Goal: Task Accomplishment & Management: Use online tool/utility

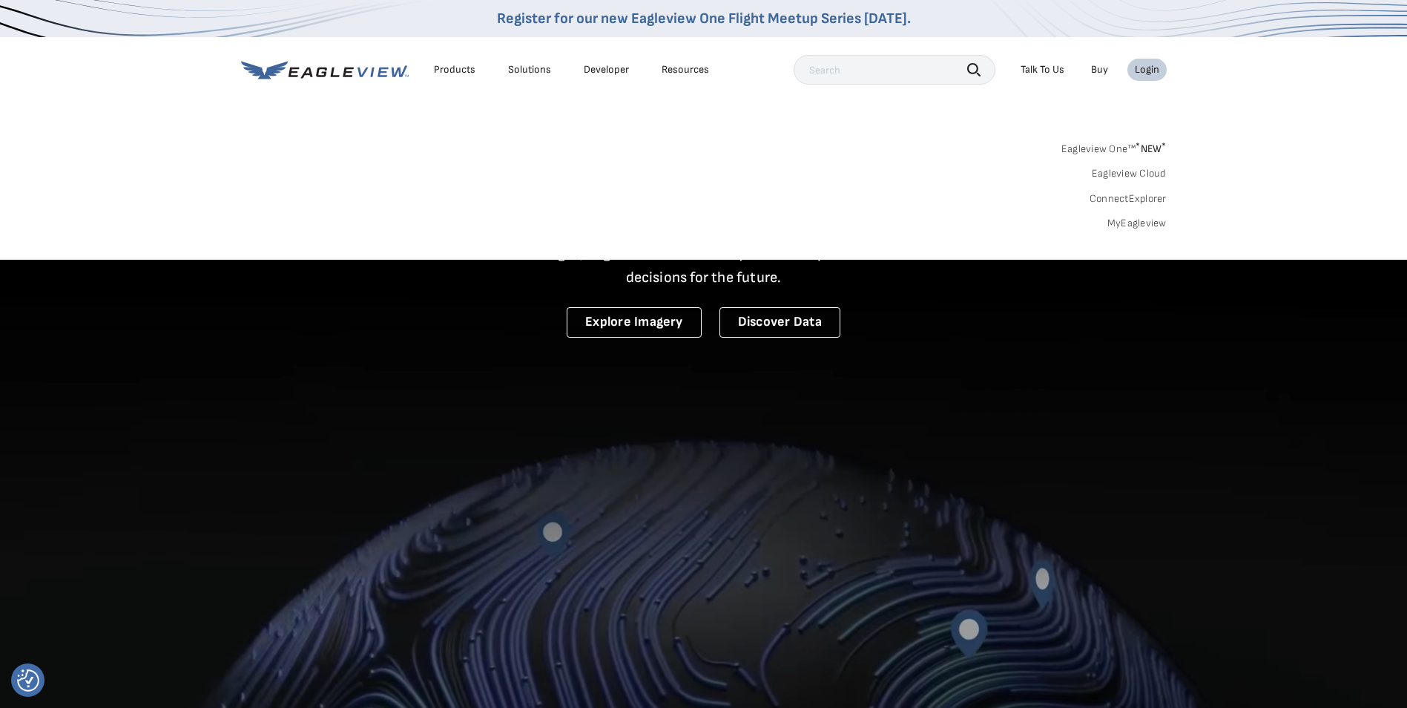
click at [1147, 70] on div "Login" at bounding box center [1147, 69] width 24 height 13
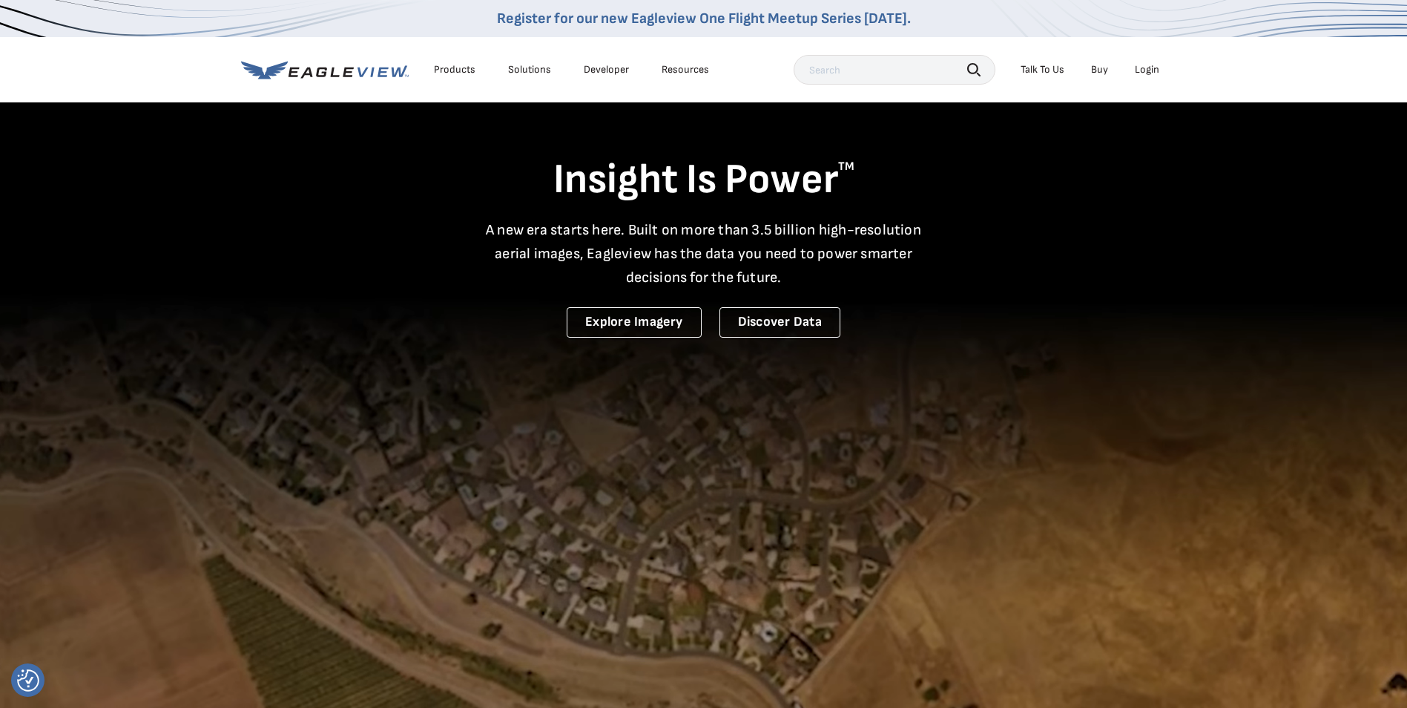
click at [1147, 70] on div "Login" at bounding box center [1147, 69] width 24 height 13
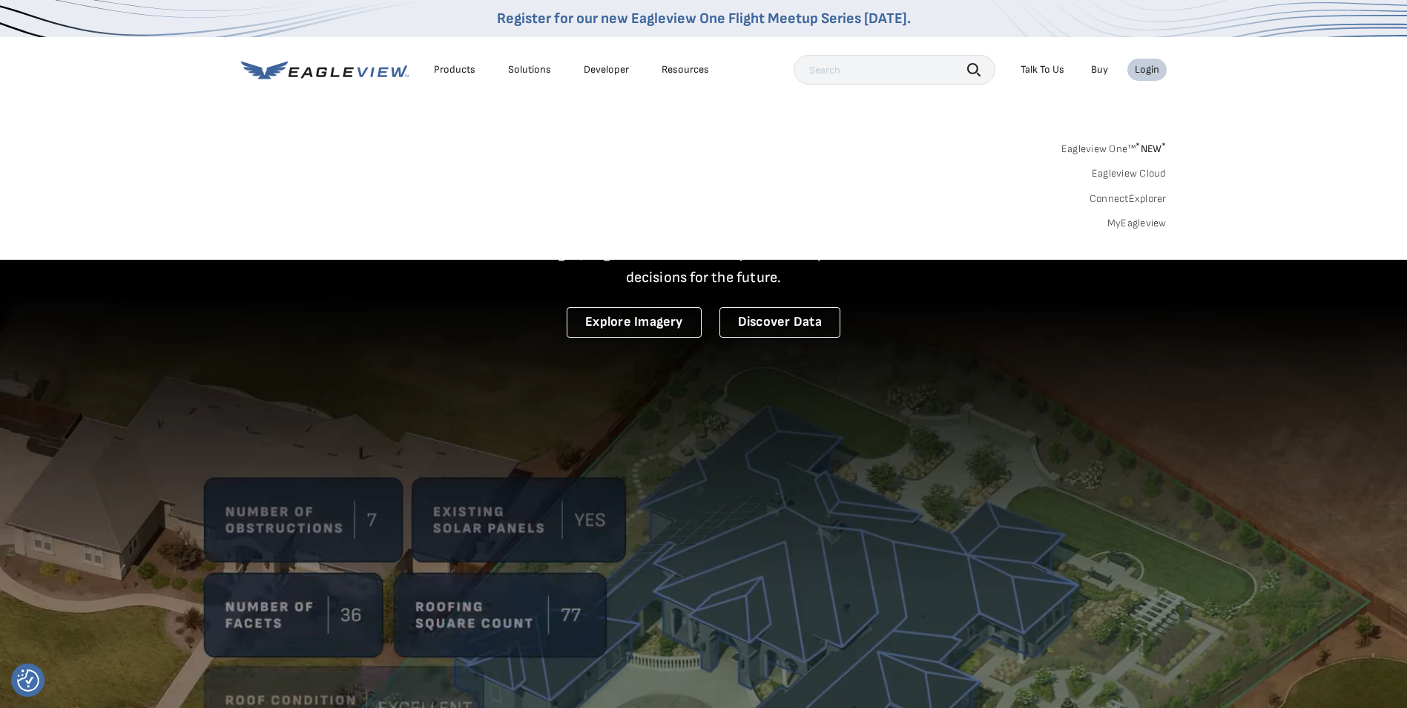
click at [1141, 222] on link "MyEagleview" at bounding box center [1137, 223] width 59 height 13
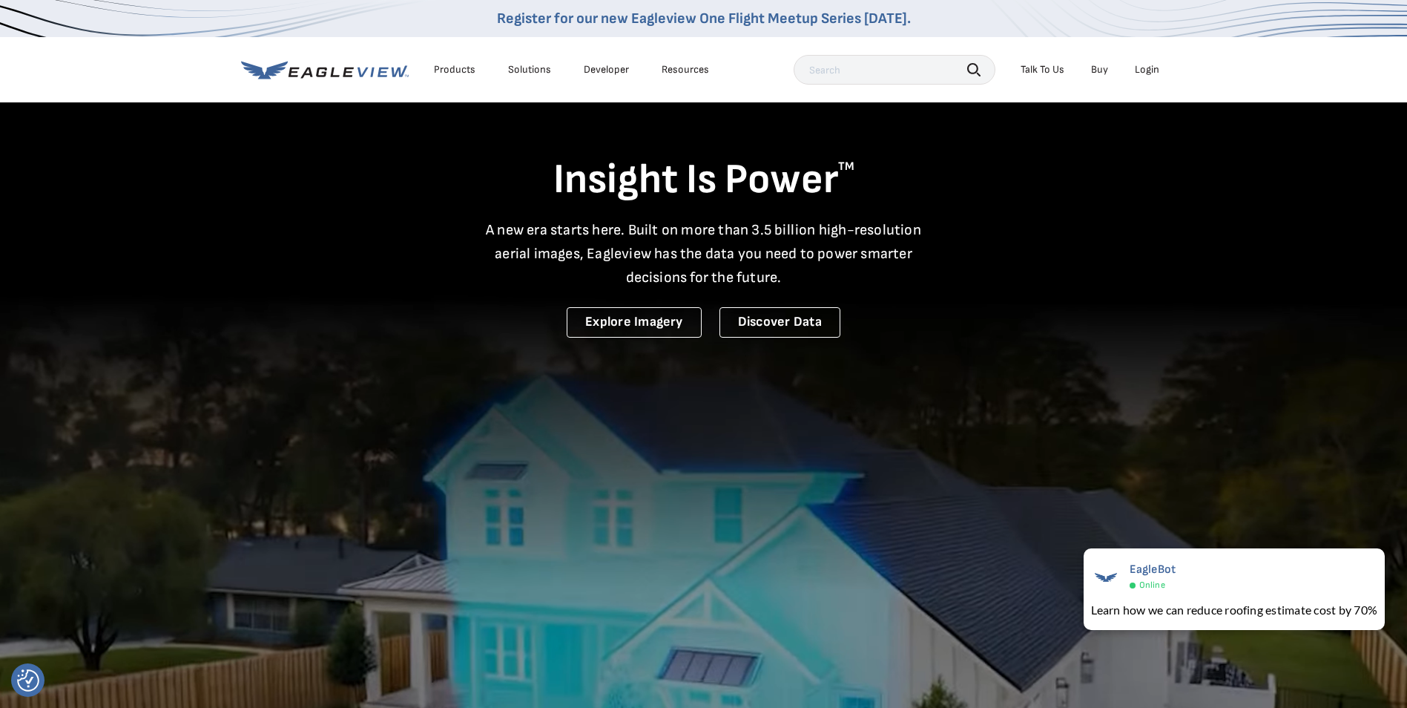
click at [1154, 62] on li "Login" at bounding box center [1147, 70] width 39 height 22
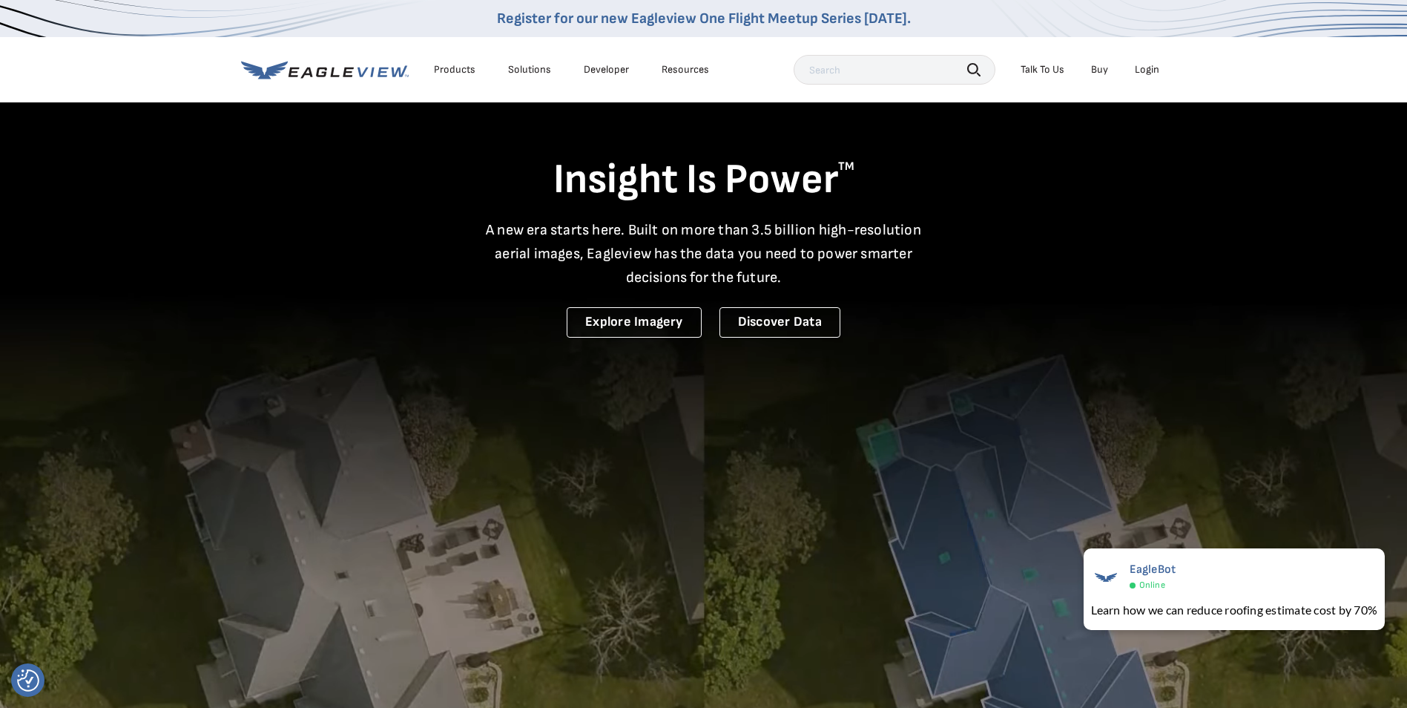
click at [1155, 67] on div "Login" at bounding box center [1147, 69] width 24 height 13
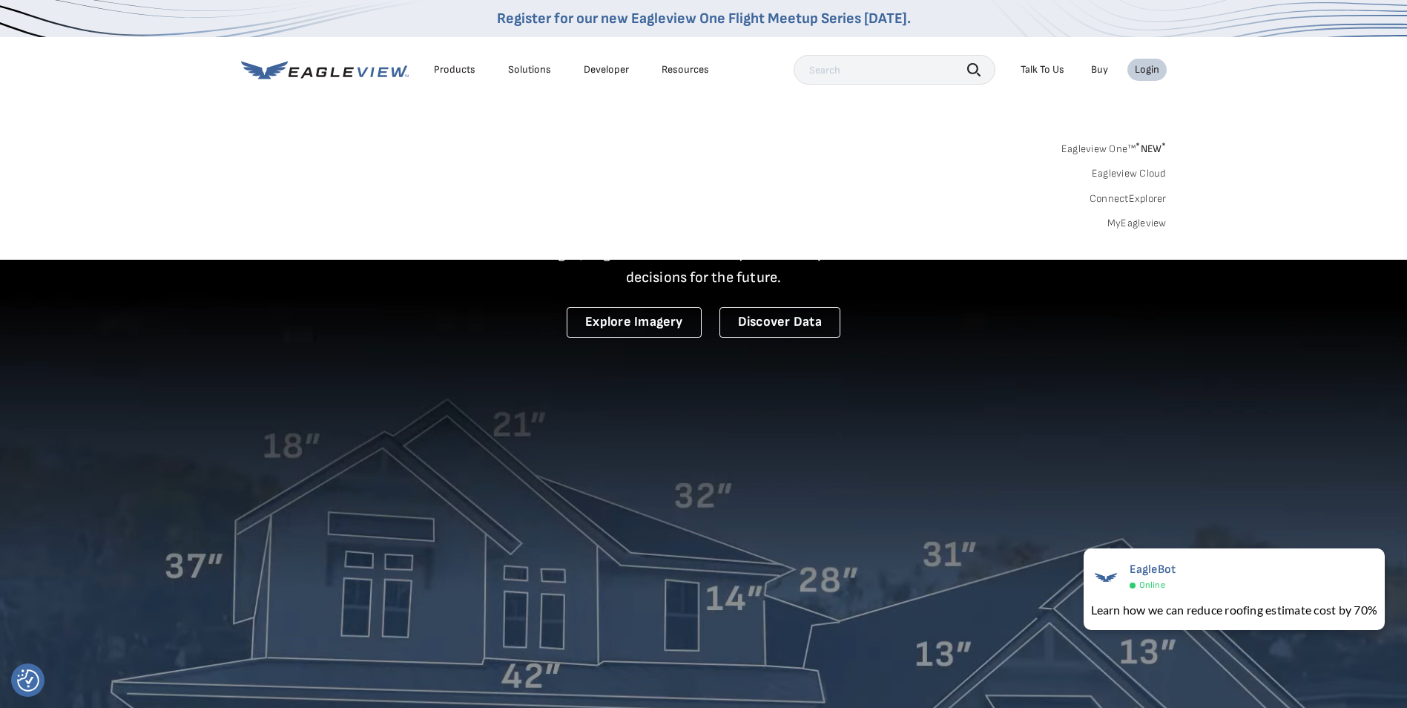
click at [1145, 219] on link "MyEagleview" at bounding box center [1137, 223] width 59 height 13
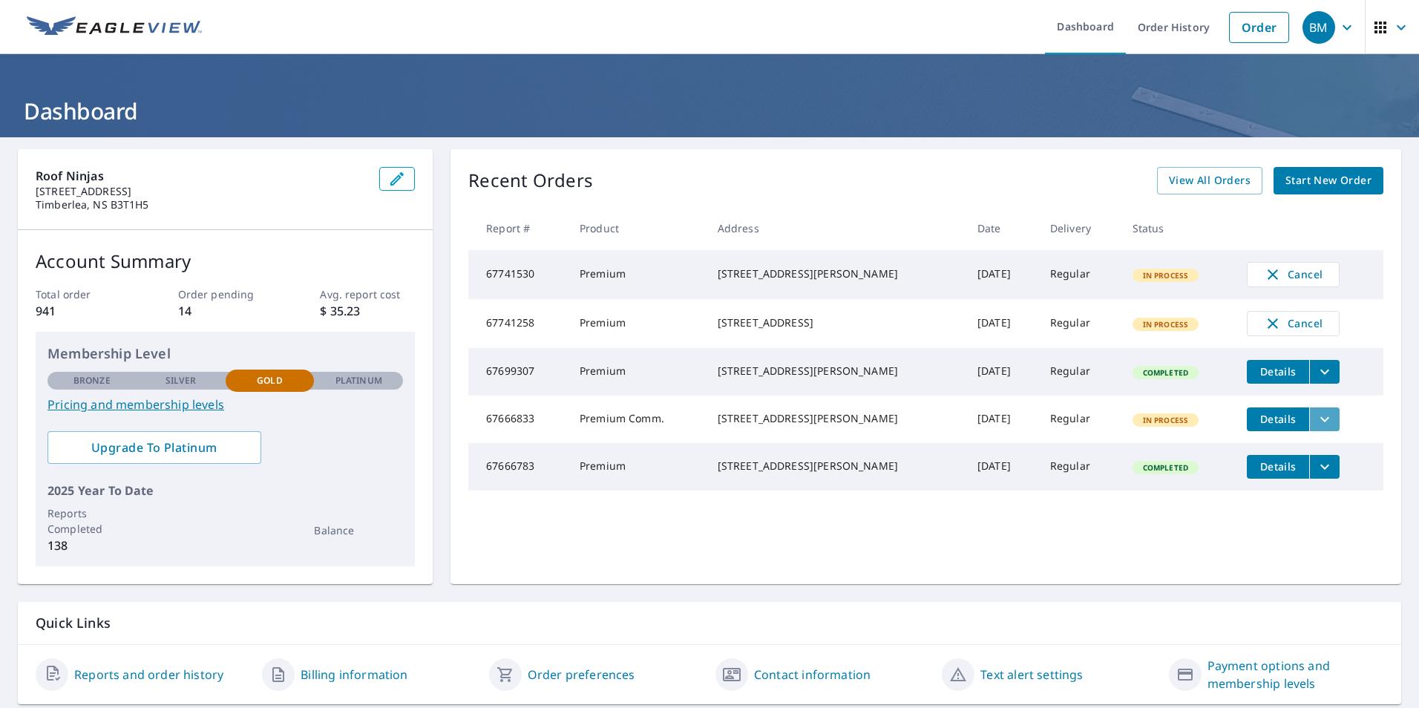
click at [1315, 428] on icon "filesDropdownBtn-67666833" at bounding box center [1324, 419] width 18 height 18
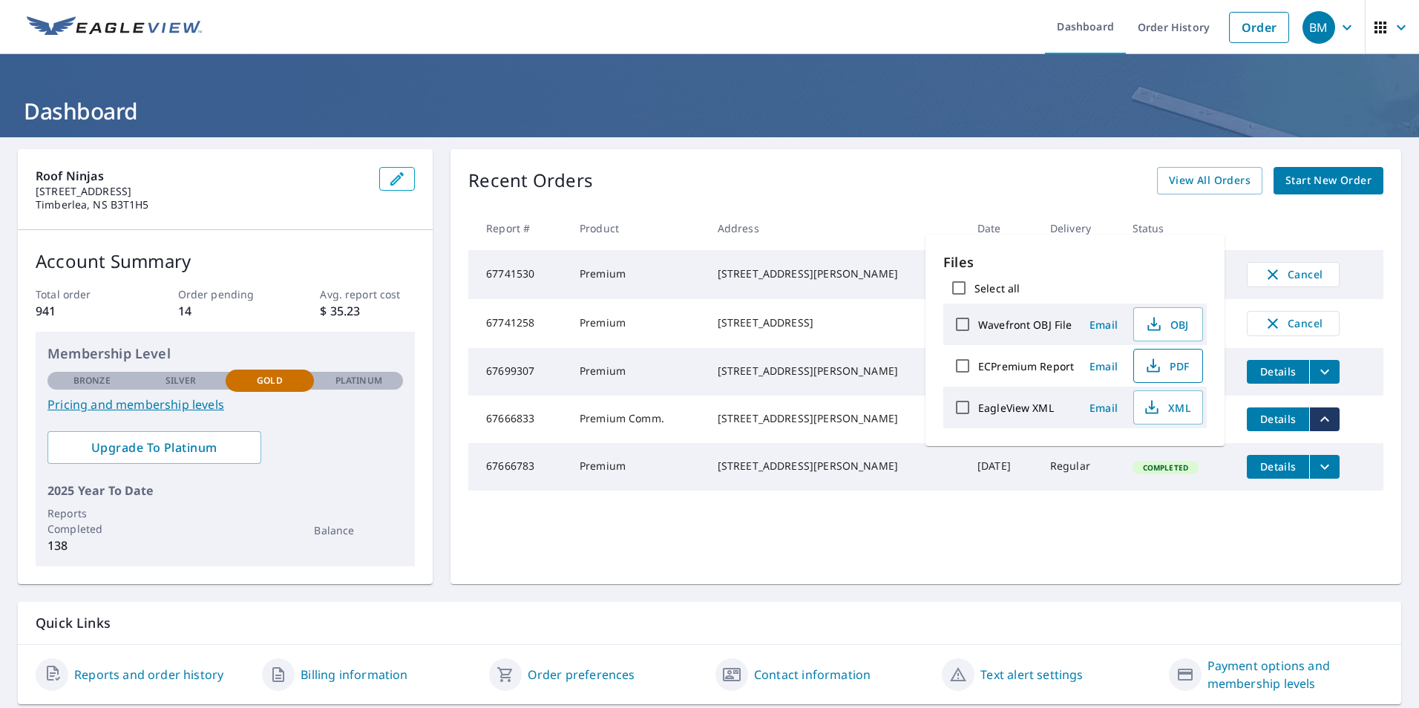
click at [1163, 373] on span "PDF" at bounding box center [1166, 366] width 47 height 18
